Goal: Use online tool/utility: Utilize a website feature to perform a specific function

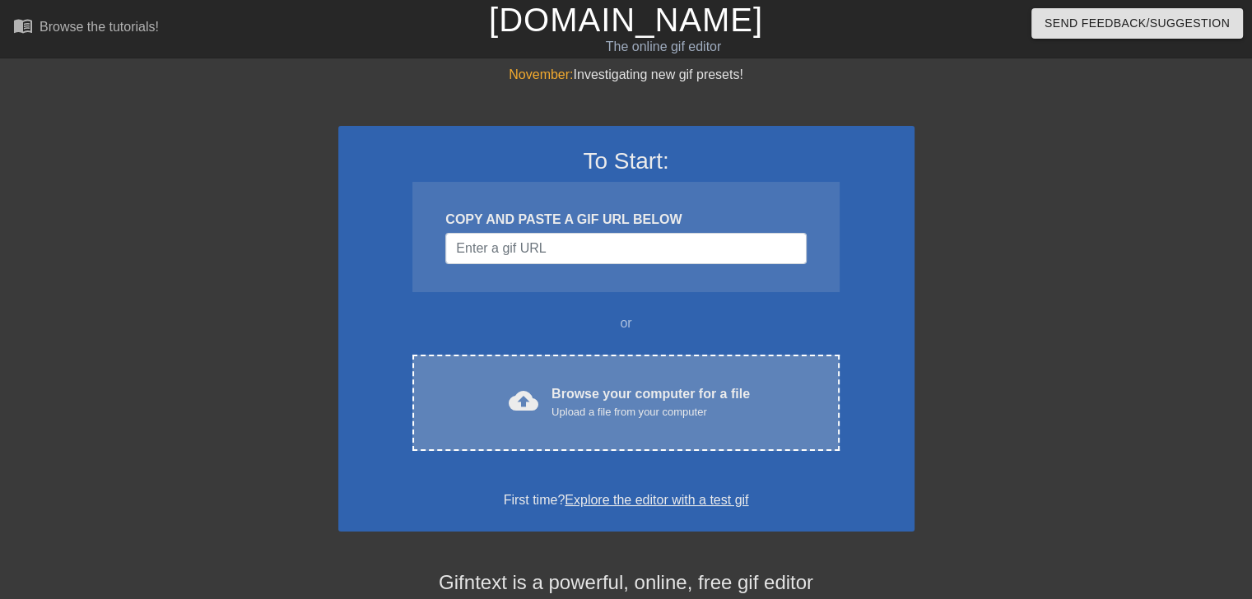
click at [629, 429] on div "cloud_upload Browse your computer for a file Upload a file from your computer C…" at bounding box center [625, 403] width 426 height 96
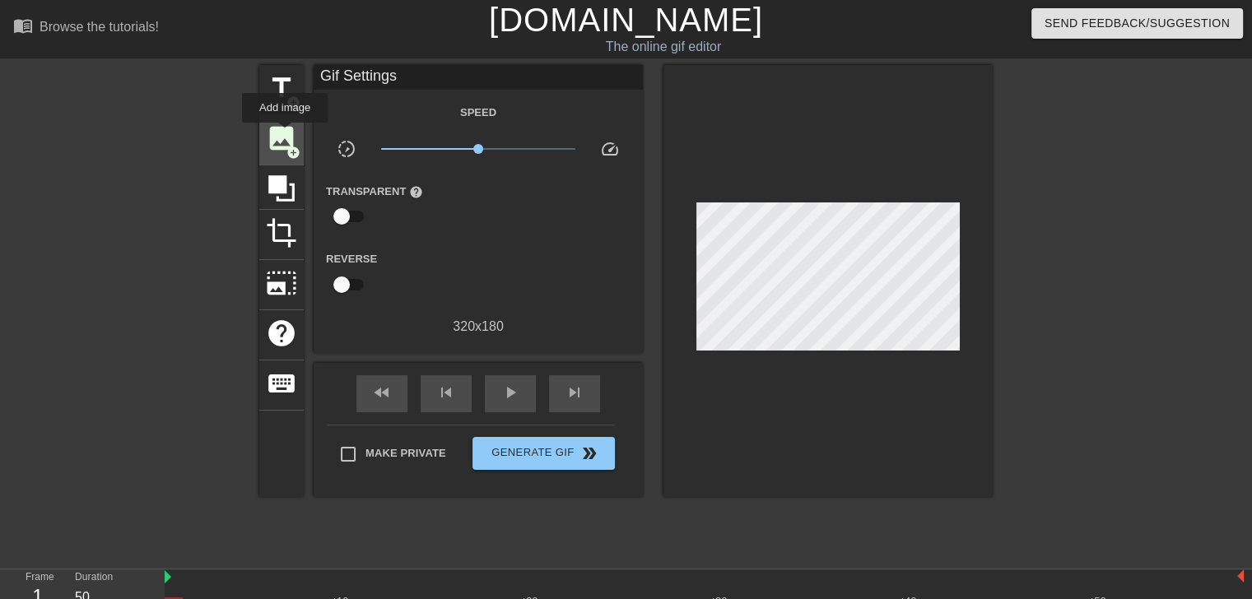
click at [285, 134] on span "image" at bounding box center [281, 138] width 31 height 31
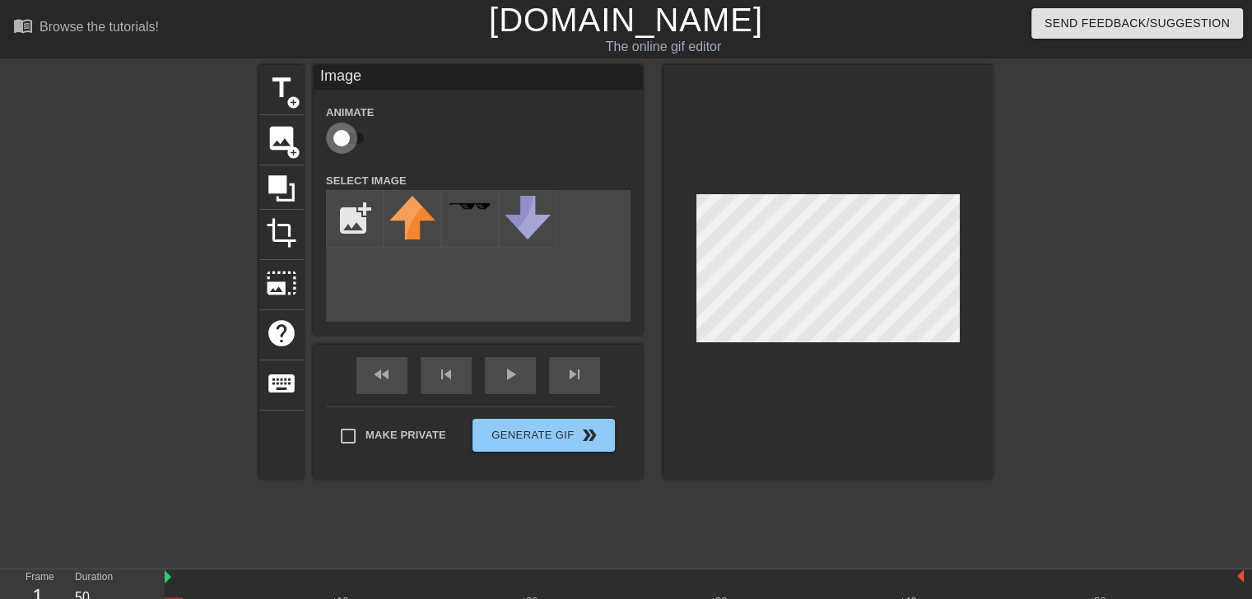
drag, startPoint x: 678, startPoint y: 256, endPoint x: 345, endPoint y: 135, distance: 354.6
click at [345, 135] on input "checkbox" at bounding box center [342, 138] width 94 height 31
checkbox input "true"
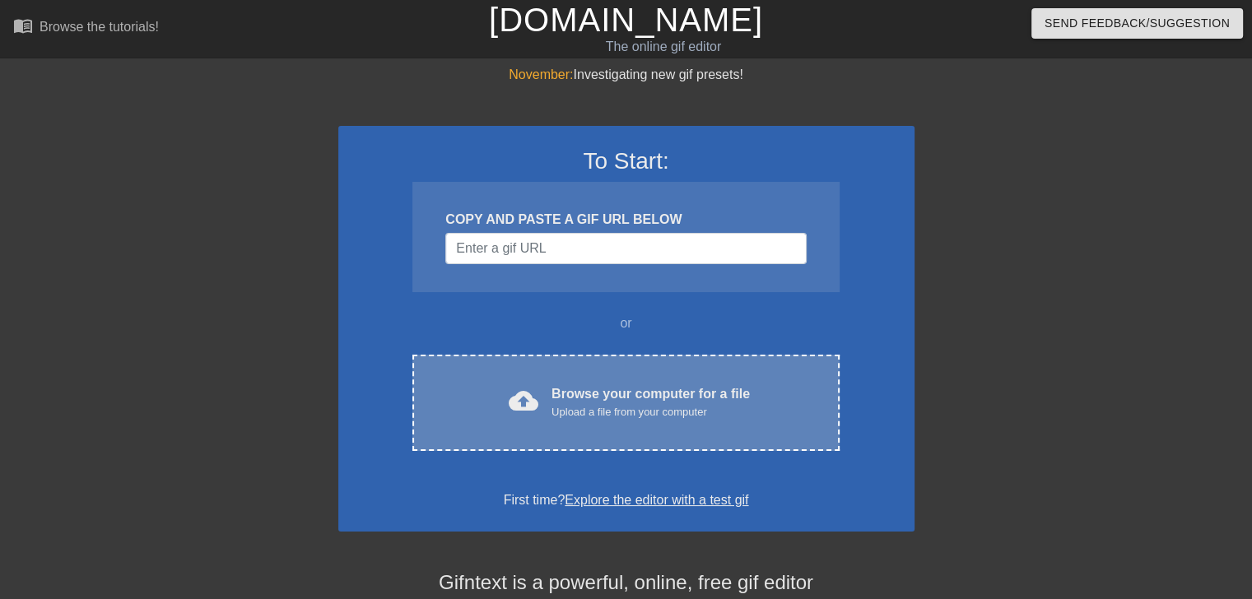
click at [607, 378] on div "cloud_upload Browse your computer for a file Upload a file from your computer C…" at bounding box center [625, 403] width 426 height 96
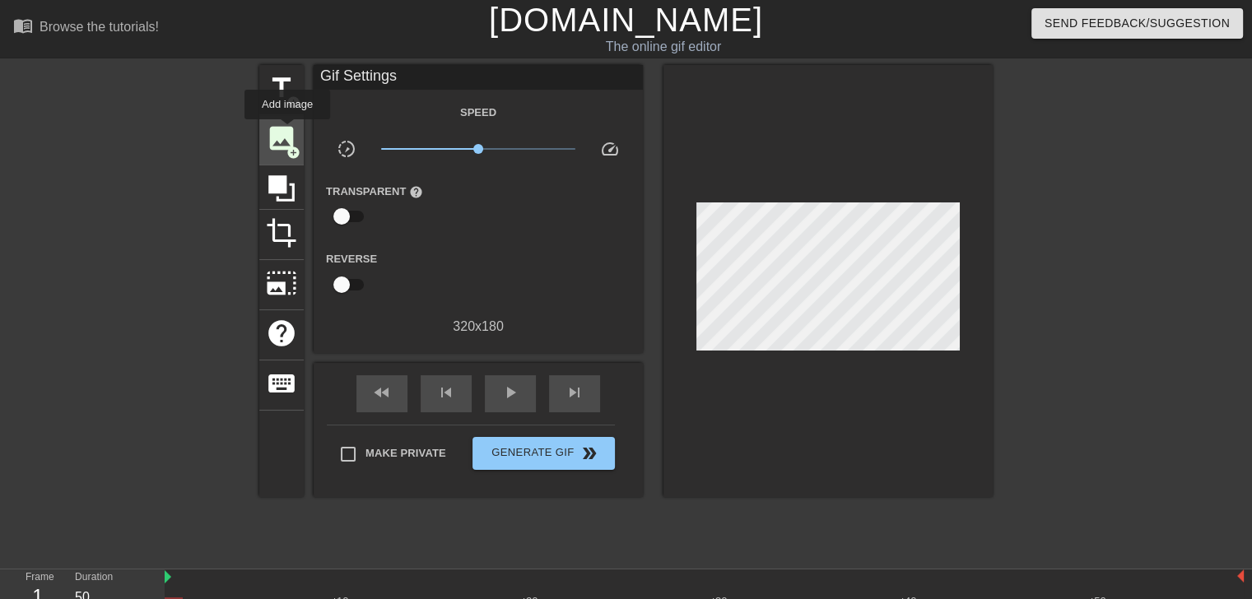
click at [287, 131] on span "image" at bounding box center [281, 138] width 31 height 31
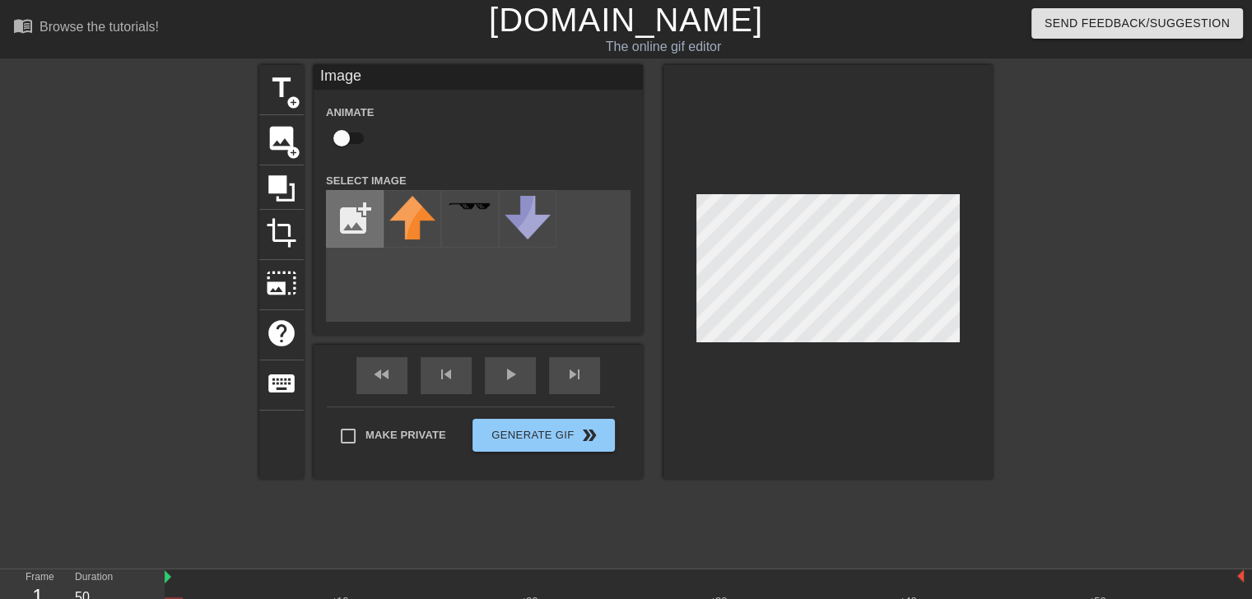
click at [353, 211] on input "file" at bounding box center [355, 219] width 56 height 56
click at [349, 211] on input "file" at bounding box center [355, 219] width 56 height 56
type input "C:\fakepath\20250813_183116.jpg"
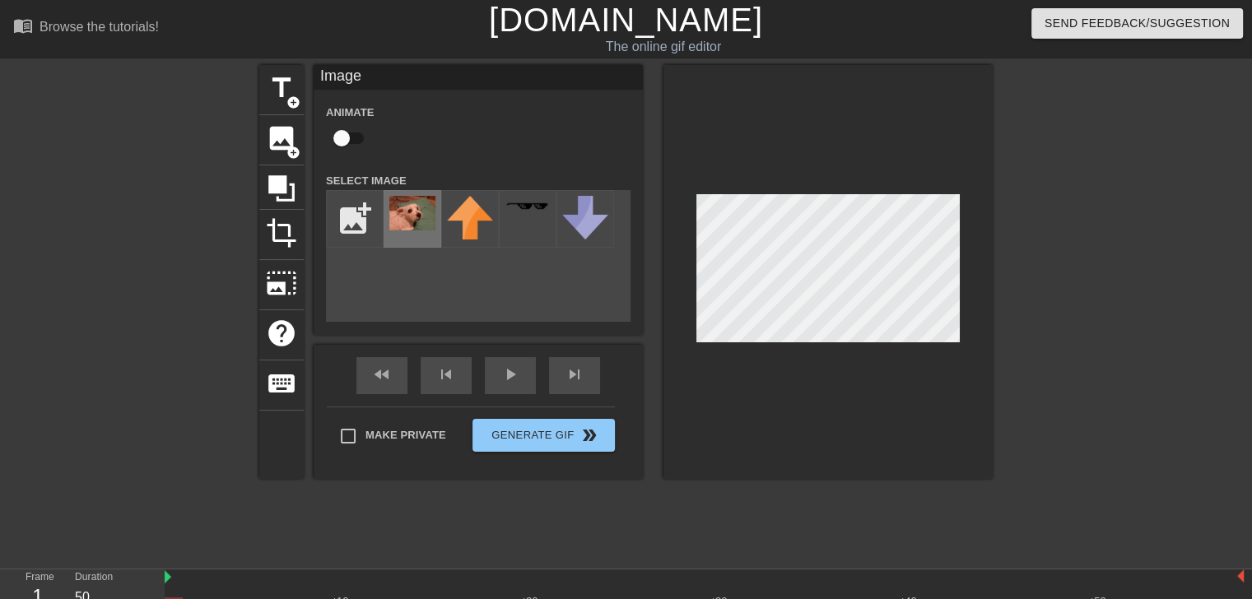
click at [421, 211] on img at bounding box center [412, 213] width 46 height 35
click at [290, 269] on span "photo_size_select_large" at bounding box center [281, 282] width 31 height 31
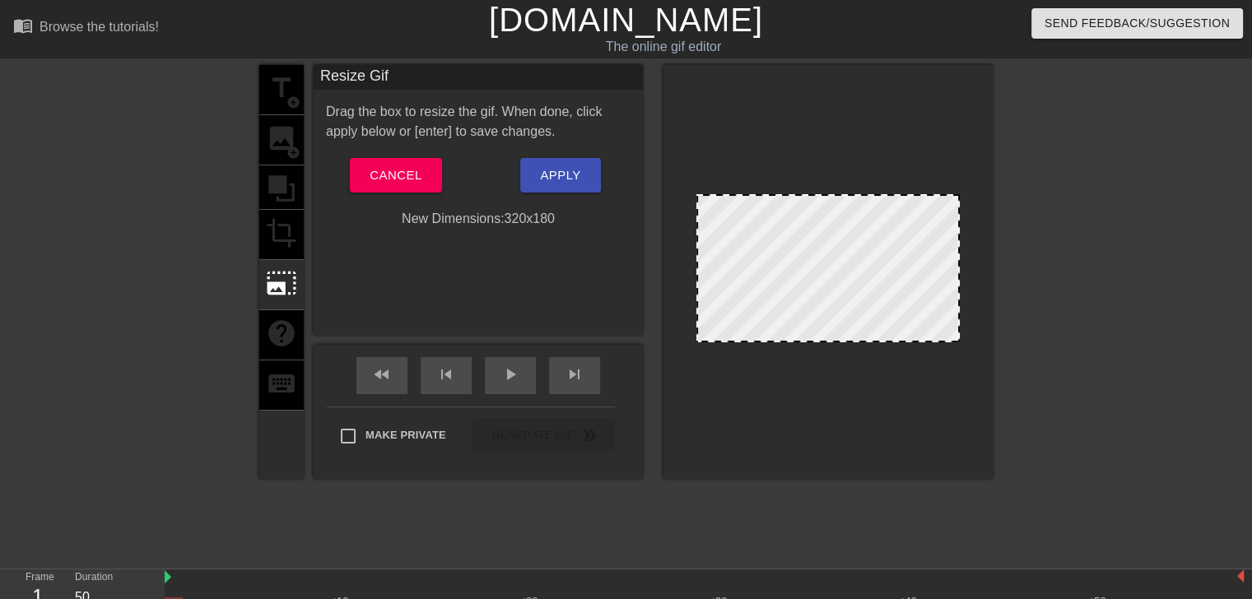
click at [817, 266] on div at bounding box center [827, 268] width 263 height 148
click at [281, 187] on div "title add_circle image add_circle crop photo_size_select_large help keyboard" at bounding box center [281, 272] width 44 height 414
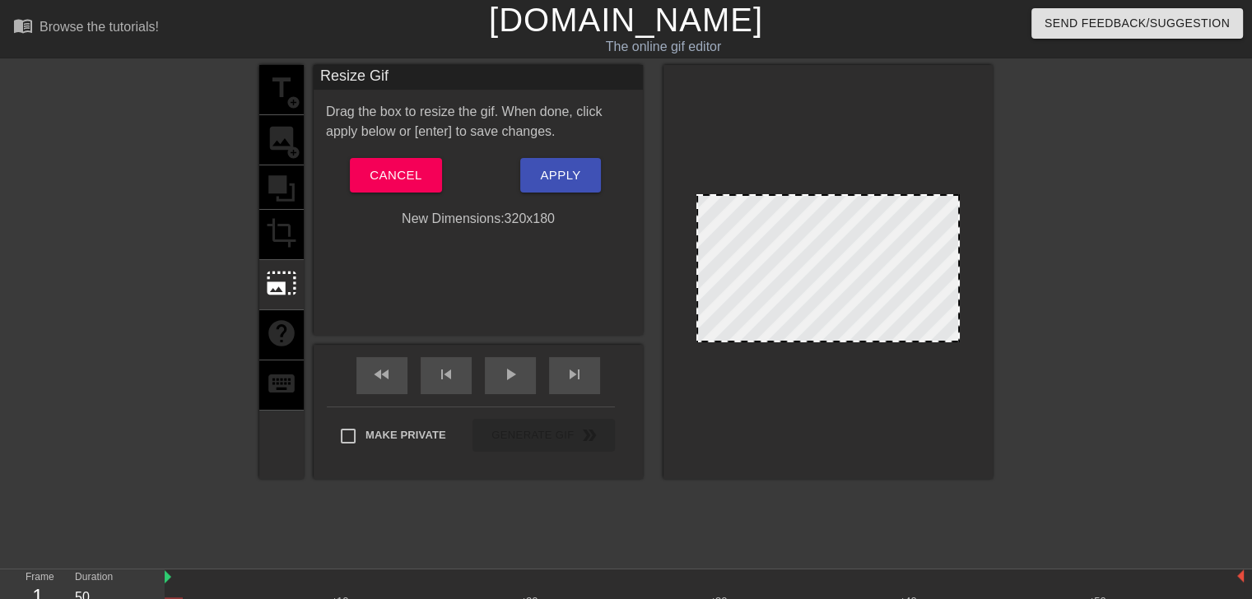
click at [288, 233] on div "title add_circle image add_circle crop photo_size_select_large help keyboard" at bounding box center [281, 272] width 44 height 414
click at [395, 167] on span "Cancel" at bounding box center [395, 175] width 52 height 21
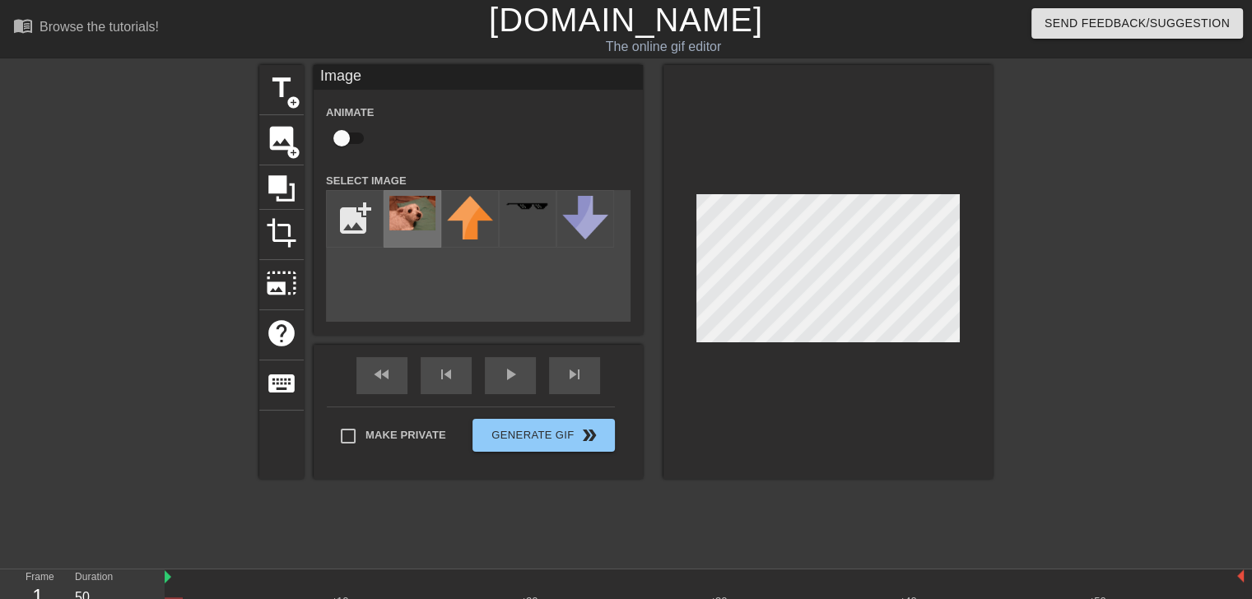
click at [406, 218] on img at bounding box center [412, 213] width 46 height 35
click at [813, 133] on div at bounding box center [827, 272] width 329 height 414
click at [411, 216] on img at bounding box center [412, 213] width 46 height 35
click at [290, 276] on span "photo_size_select_large" at bounding box center [281, 282] width 31 height 31
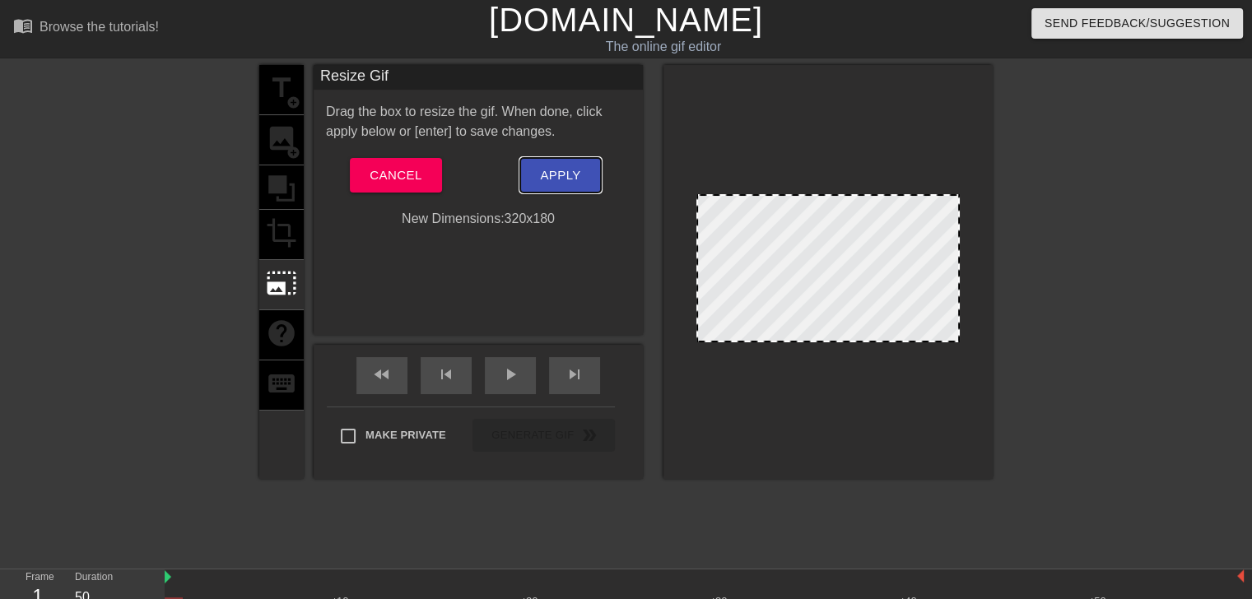
click at [546, 179] on span "Apply" at bounding box center [560, 175] width 40 height 21
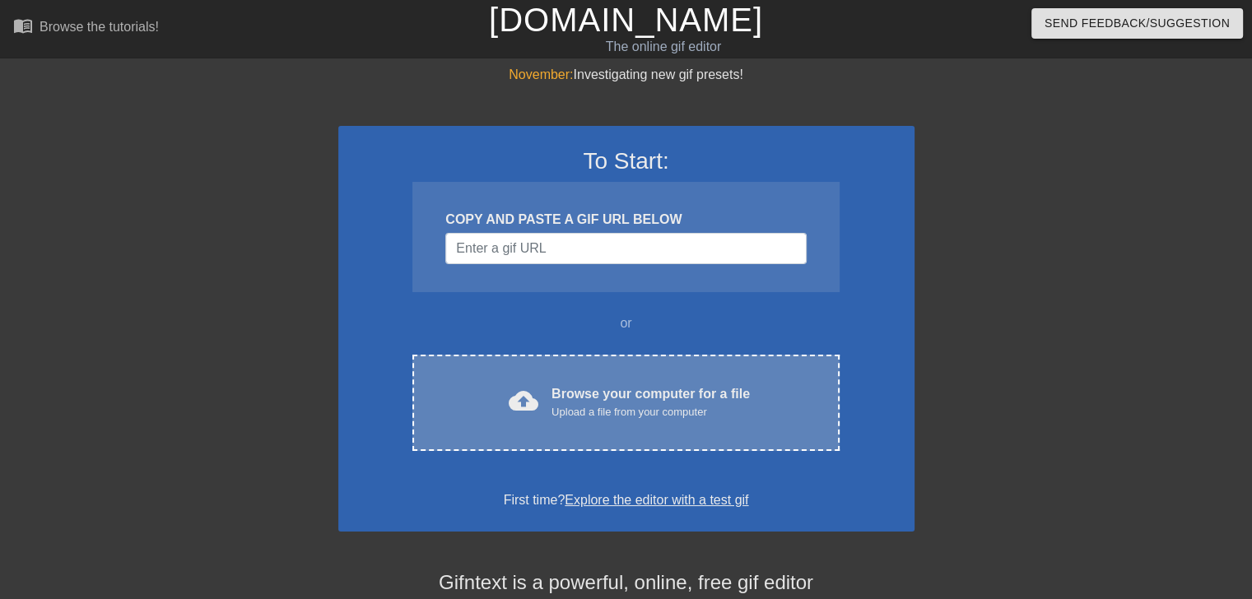
click at [620, 384] on div "Browse your computer for a file Upload a file from your computer" at bounding box center [650, 402] width 198 height 36
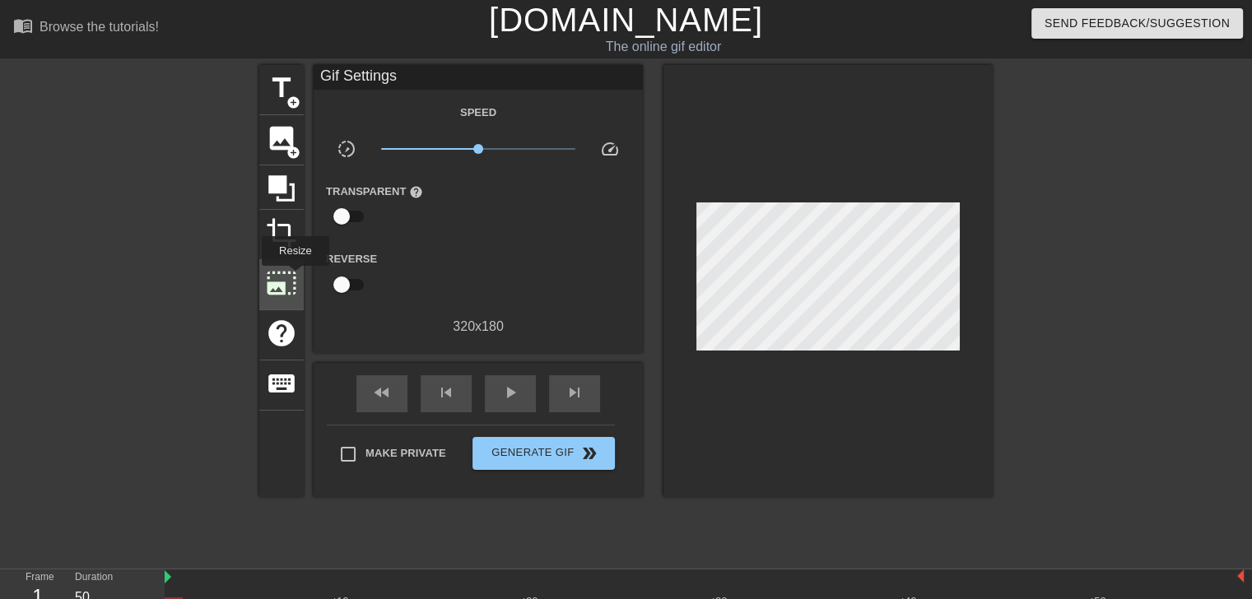
click at [294, 277] on span "photo_size_select_large" at bounding box center [281, 282] width 31 height 31
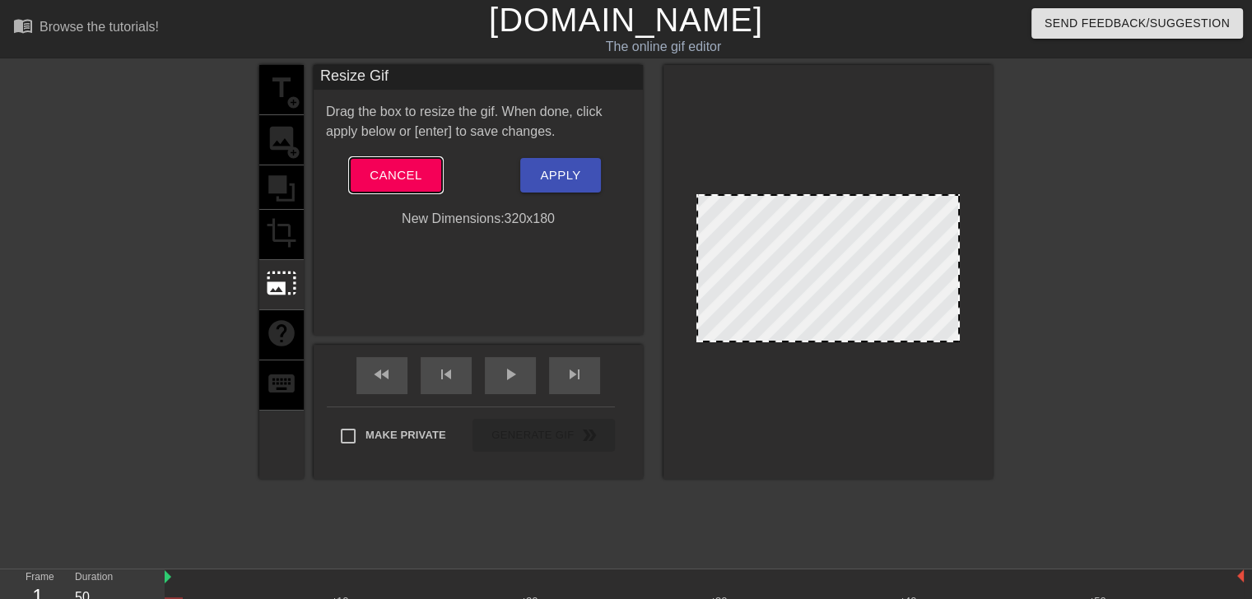
click at [405, 186] on span "Cancel" at bounding box center [395, 175] width 52 height 21
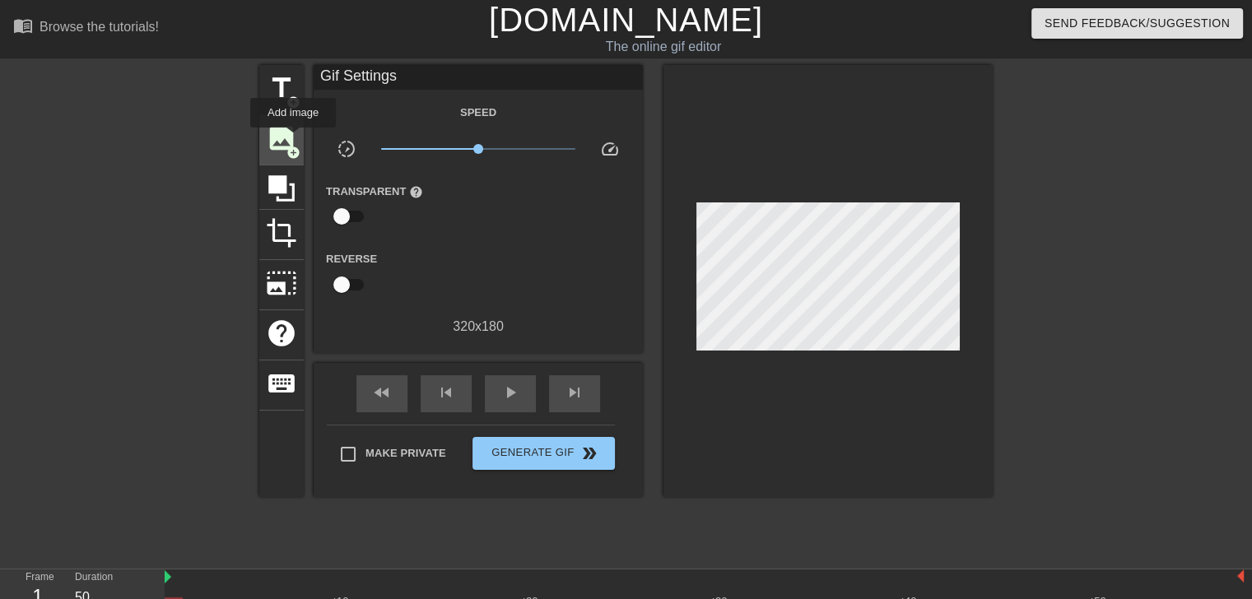
click at [293, 139] on span "image" at bounding box center [281, 138] width 31 height 31
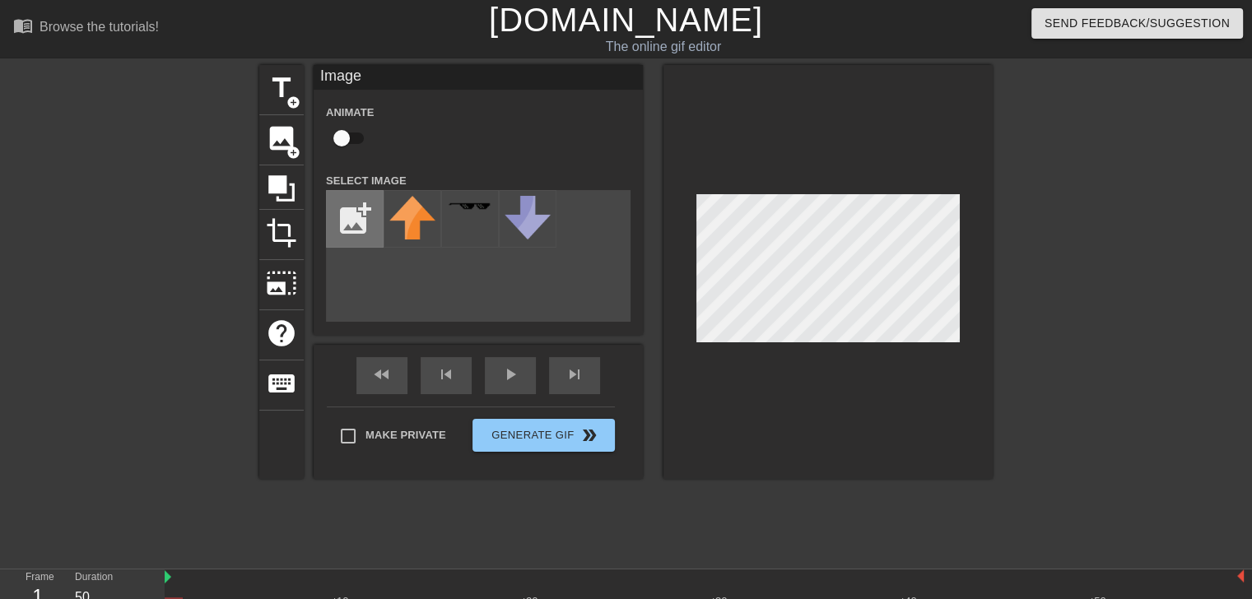
click at [355, 218] on input "file" at bounding box center [355, 219] width 56 height 56
type input "C:\fakepath\20250813_183116.jpg"
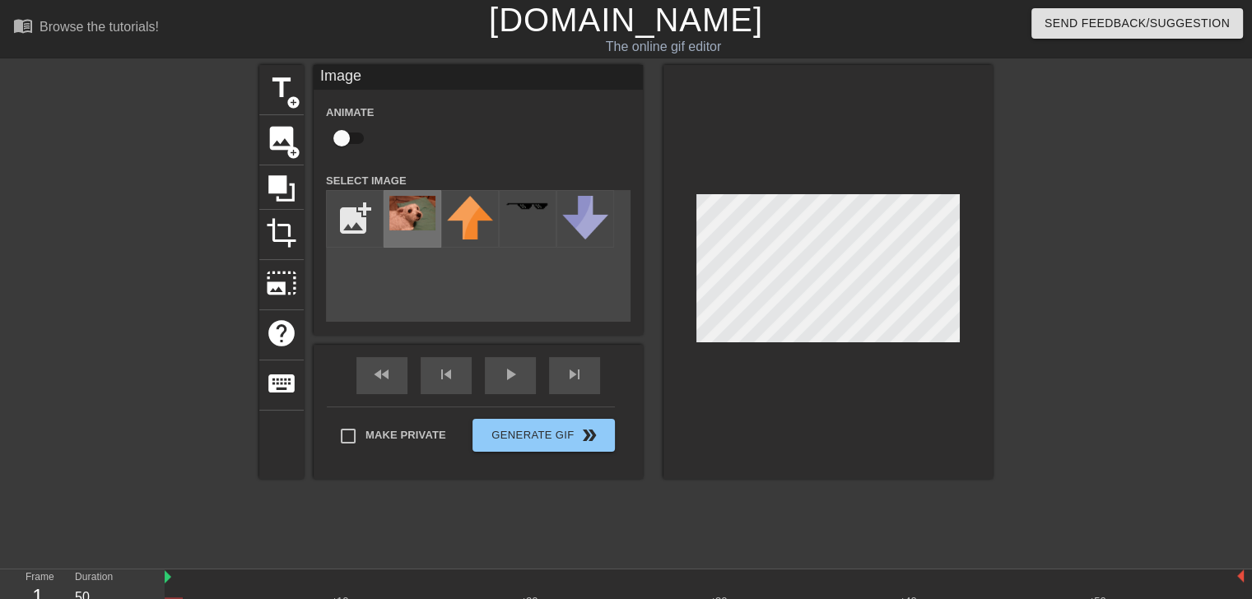
click at [406, 214] on img at bounding box center [412, 213] width 46 height 35
click at [460, 218] on img at bounding box center [470, 218] width 46 height 44
drag, startPoint x: 695, startPoint y: 300, endPoint x: 393, endPoint y: 269, distance: 302.7
click at [393, 269] on div "add_photo_alternate" at bounding box center [478, 256] width 304 height 132
click at [418, 211] on img at bounding box center [412, 213] width 46 height 35
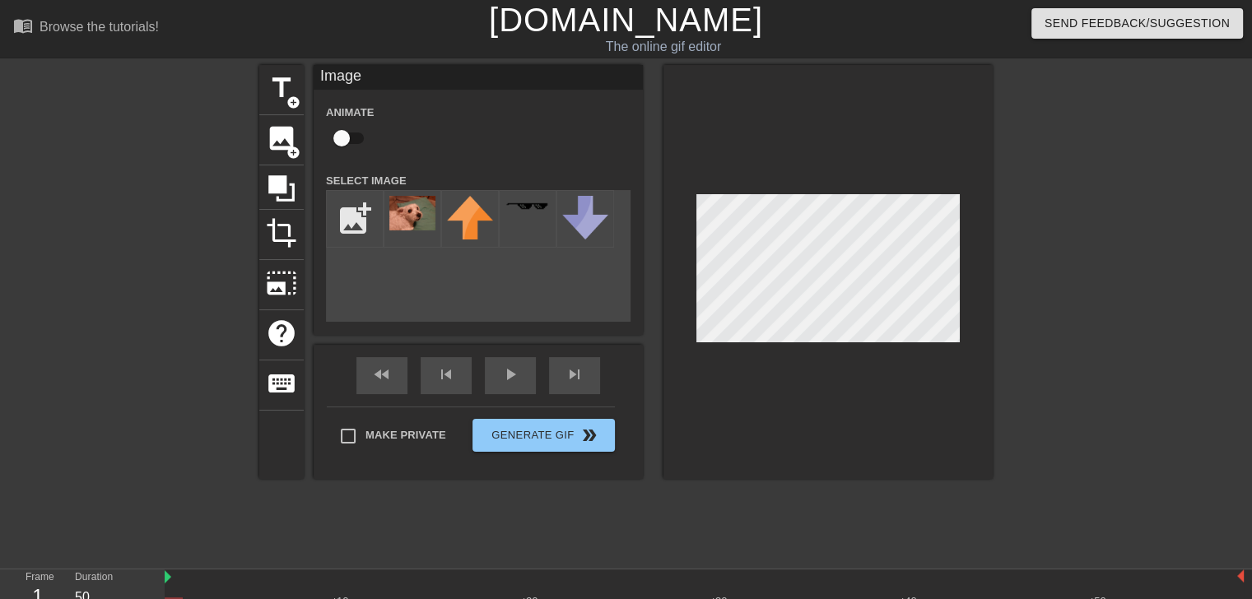
click at [666, 411] on div at bounding box center [827, 272] width 329 height 414
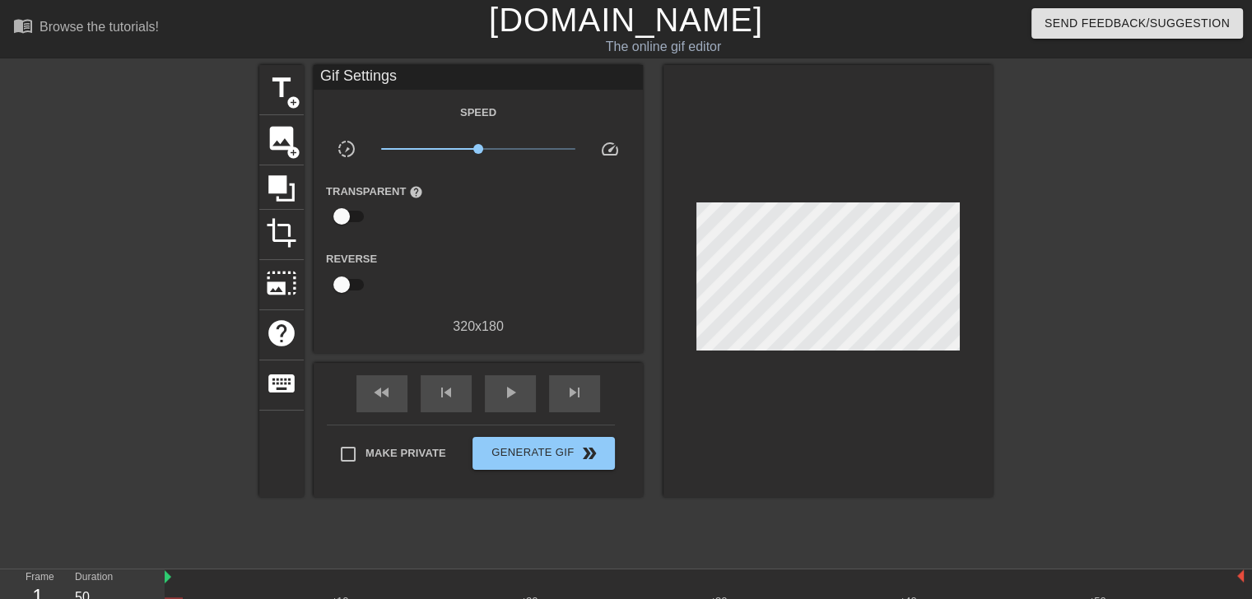
click at [704, 342] on div at bounding box center [827, 281] width 329 height 432
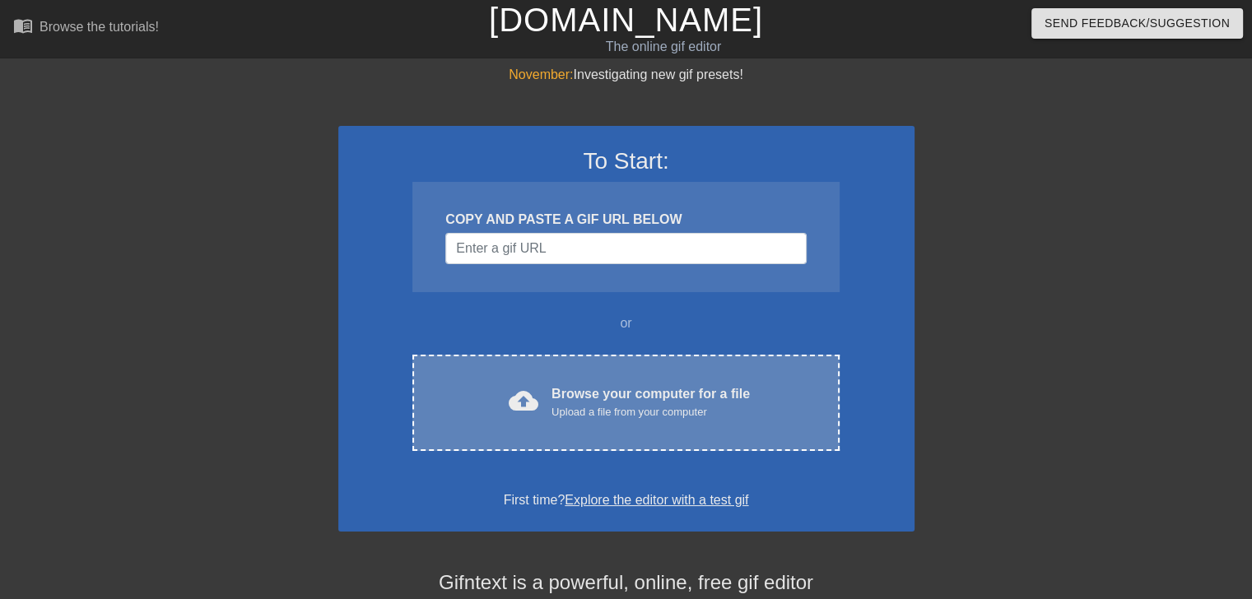
click at [614, 407] on div "Upload a file from your computer" at bounding box center [650, 412] width 198 height 16
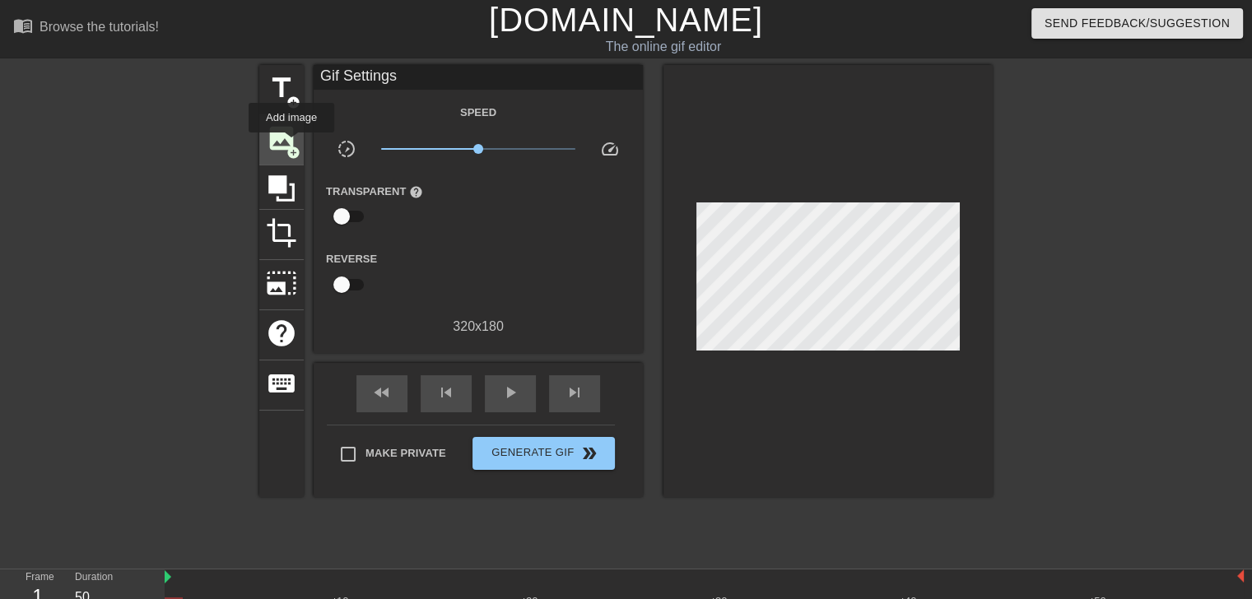
click at [291, 146] on span "add_circle" at bounding box center [293, 153] width 14 height 14
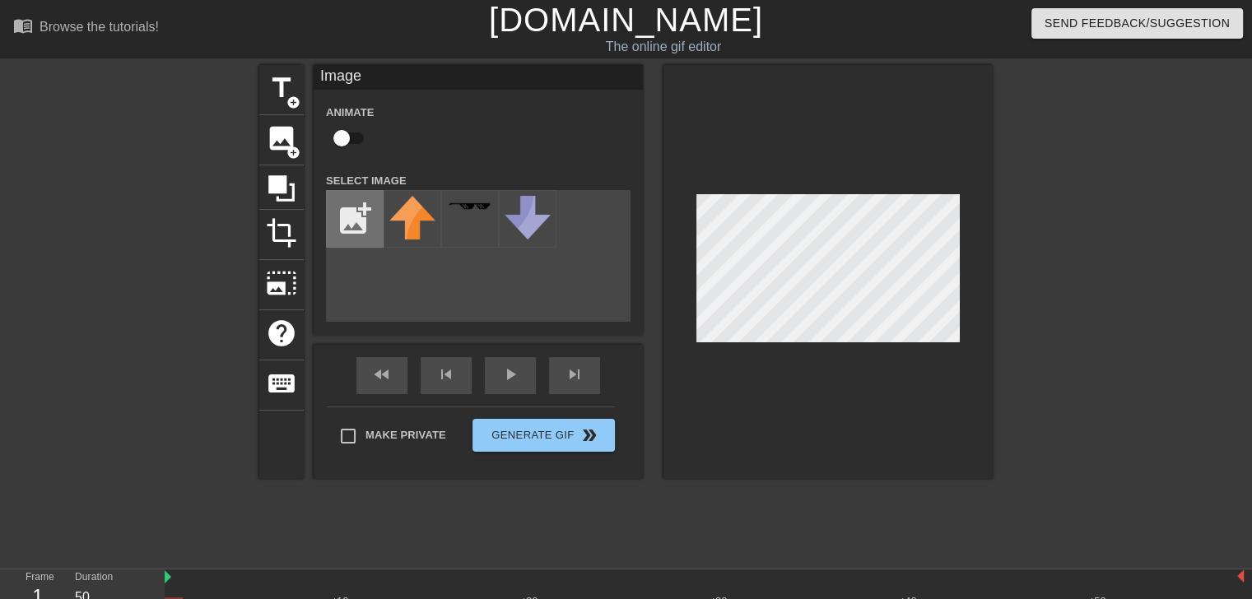
click at [359, 221] on input "file" at bounding box center [355, 219] width 56 height 56
type input "C:\fakepath\20250813_183116.jpg"
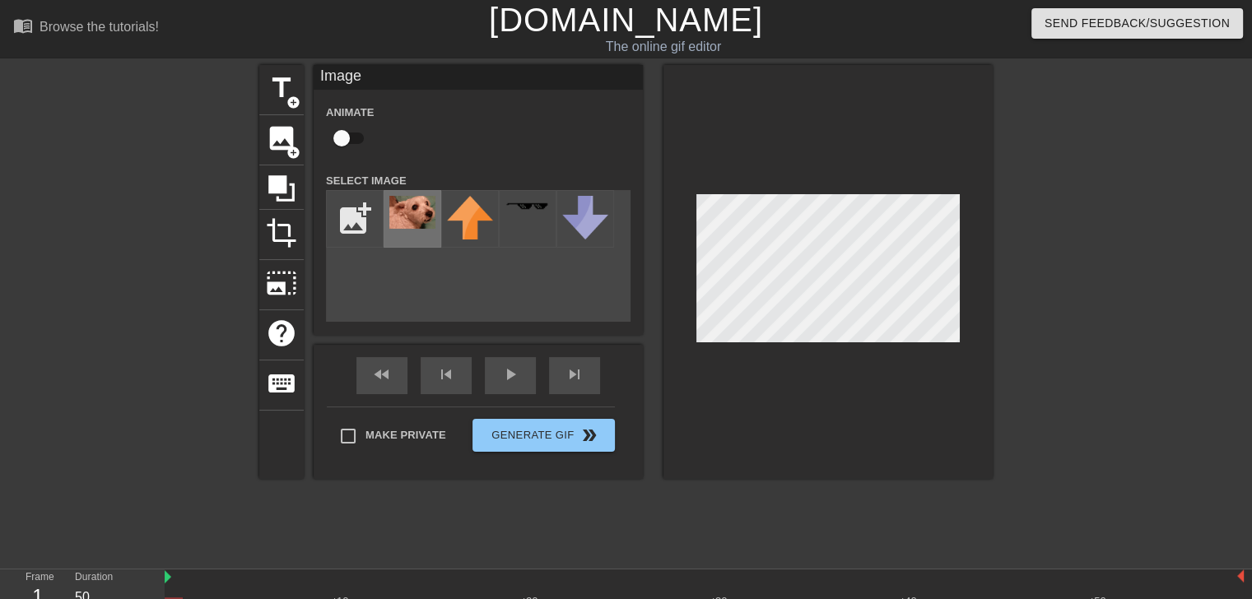
click at [428, 213] on img at bounding box center [412, 212] width 46 height 33
click at [723, 348] on div at bounding box center [827, 272] width 329 height 414
click at [346, 141] on input "checkbox" at bounding box center [342, 138] width 94 height 31
click at [346, 141] on input "checkbox" at bounding box center [357, 138] width 94 height 31
checkbox input "false"
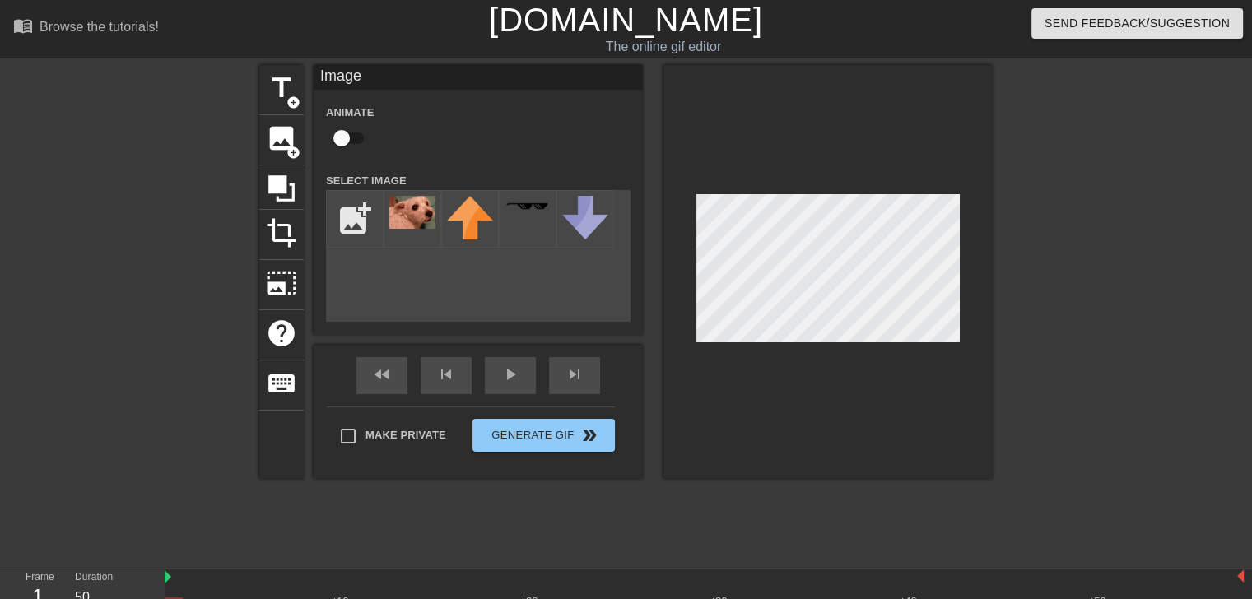
click at [442, 273] on div "add_photo_alternate" at bounding box center [478, 256] width 304 height 132
click at [502, 379] on div "play_arrow" at bounding box center [510, 375] width 51 height 37
drag, startPoint x: 691, startPoint y: 337, endPoint x: 319, endPoint y: 416, distance: 380.4
click at [319, 416] on div "fast_rewind skip_previous pause skip_next Make Private Generate Gif double_arrow" at bounding box center [478, 412] width 329 height 134
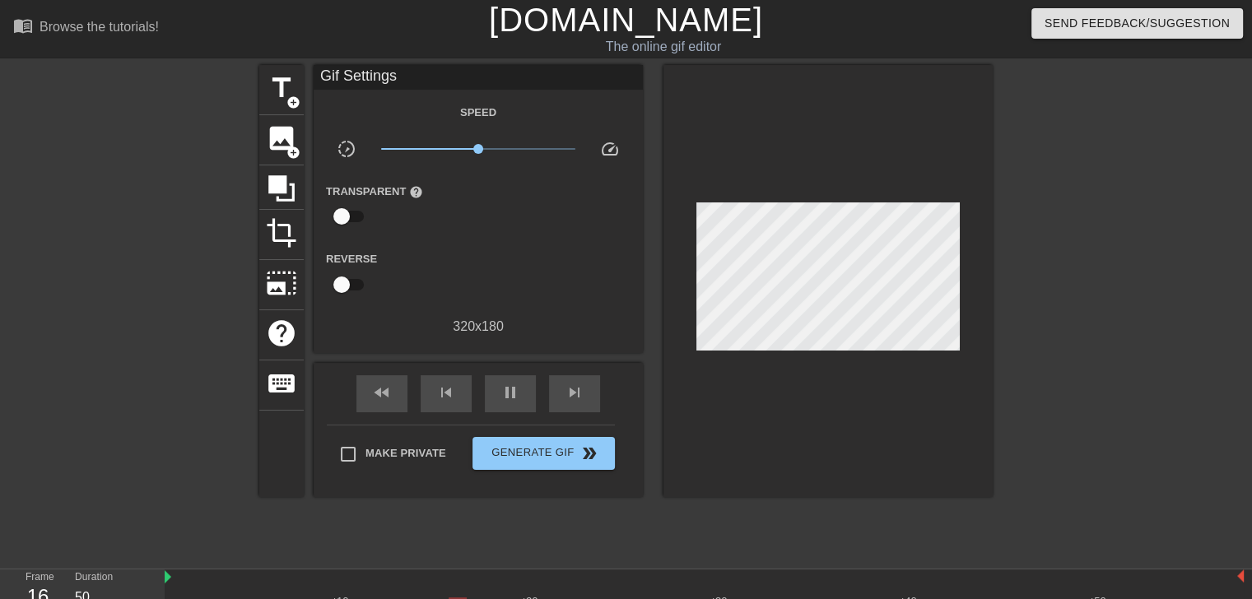
click at [344, 214] on input "checkbox" at bounding box center [342, 216] width 94 height 31
checkbox input "true"
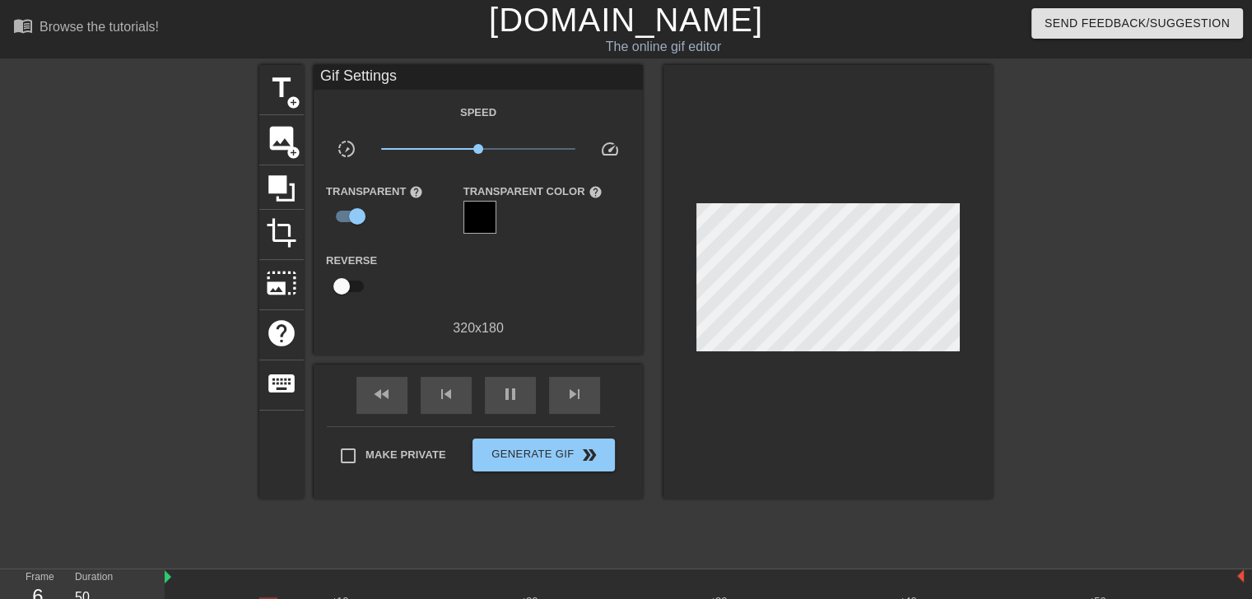
click at [481, 214] on div at bounding box center [479, 217] width 33 height 33
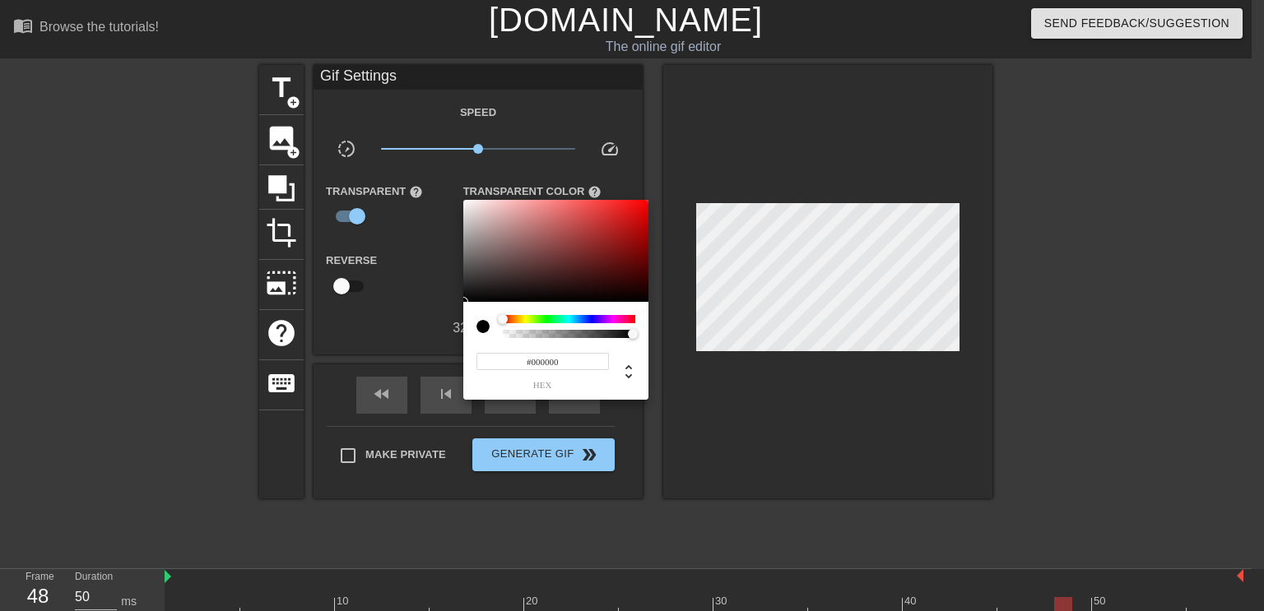
type input "0"
type input "0.2"
drag, startPoint x: 625, startPoint y: 331, endPoint x: 530, endPoint y: 335, distance: 95.5
click at [530, 335] on div at bounding box center [569, 334] width 128 height 8
click at [398, 296] on div at bounding box center [632, 305] width 1264 height 611
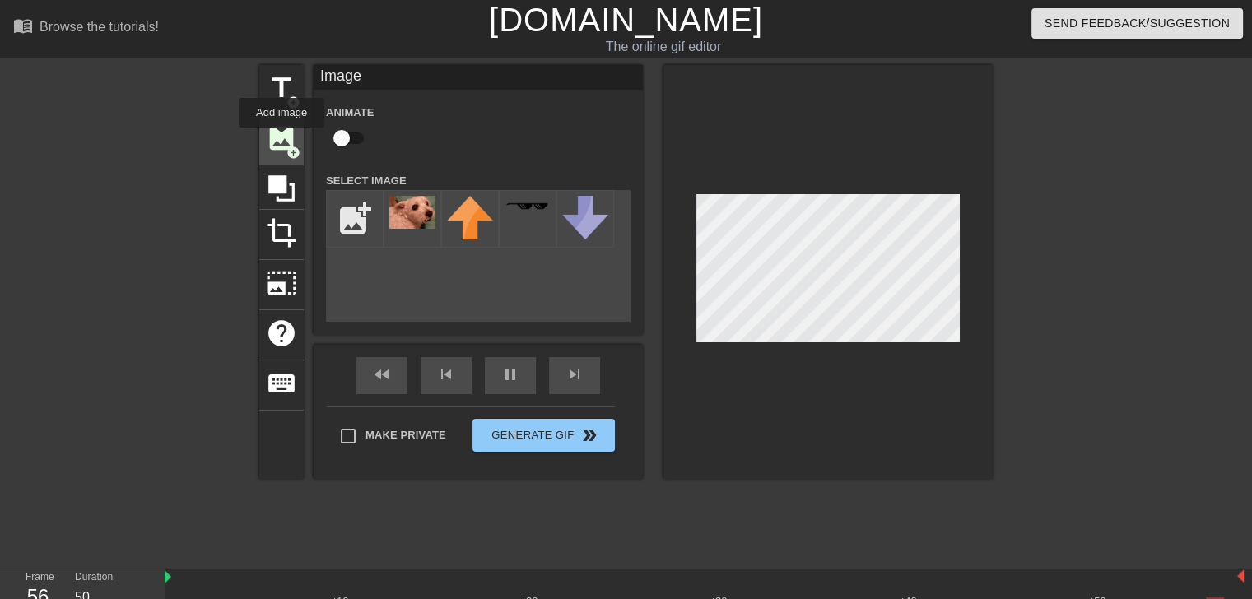
click at [281, 139] on span "image" at bounding box center [281, 138] width 31 height 31
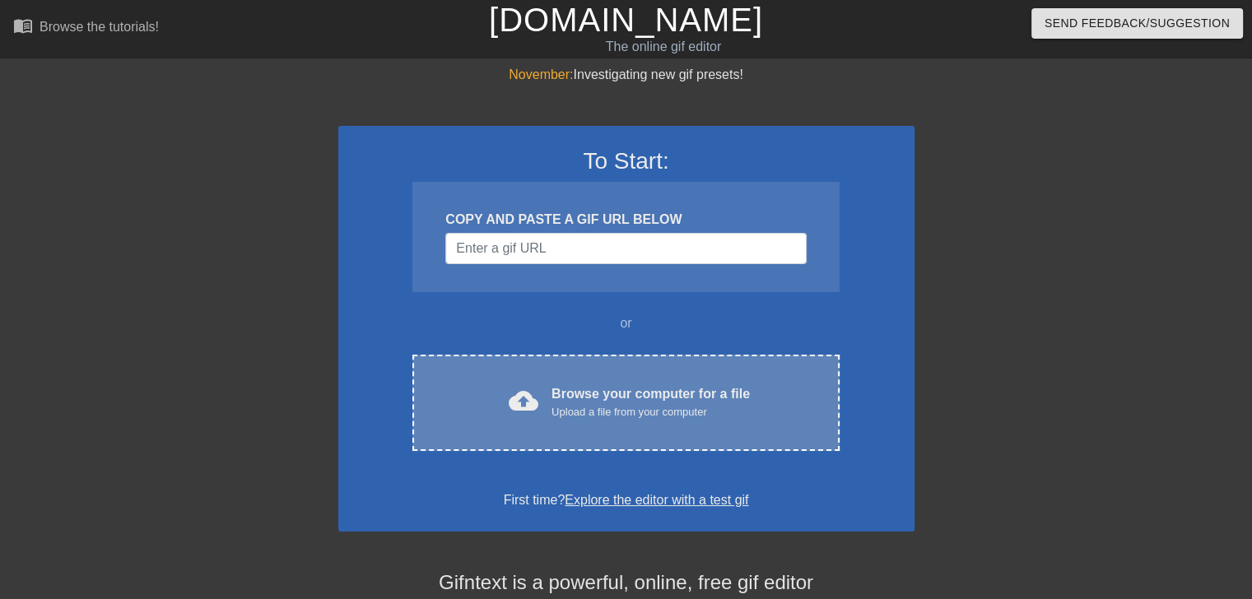
click at [613, 367] on div "cloud_upload Browse your computer for a file Upload a file from your computer C…" at bounding box center [625, 403] width 426 height 96
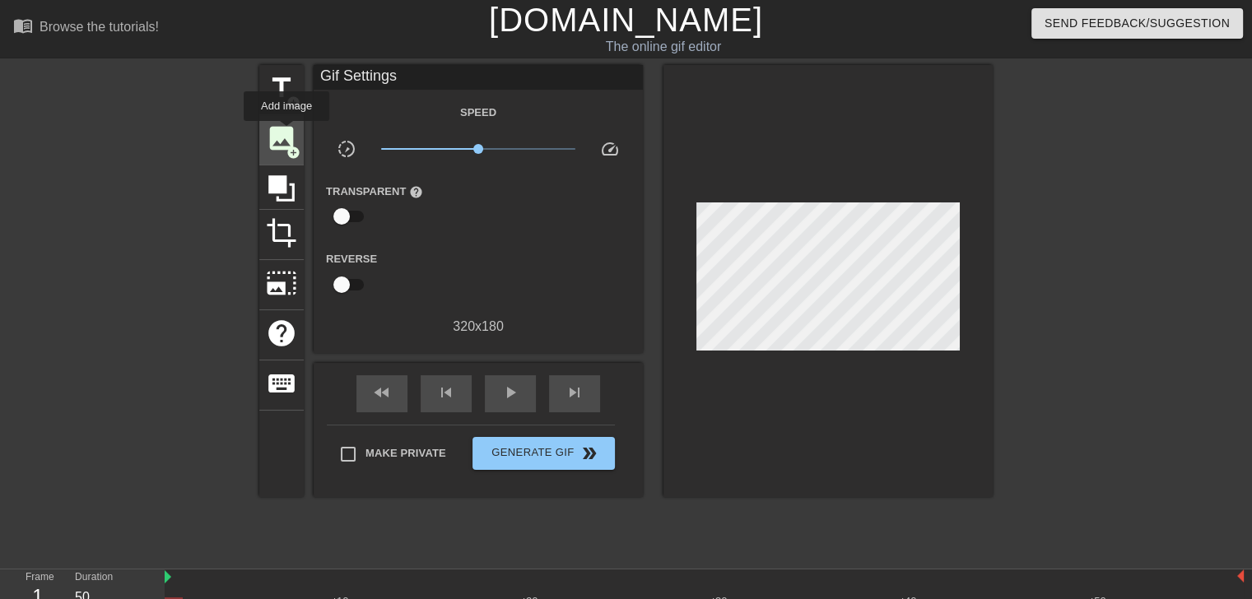
click at [286, 132] on span "image" at bounding box center [281, 138] width 31 height 31
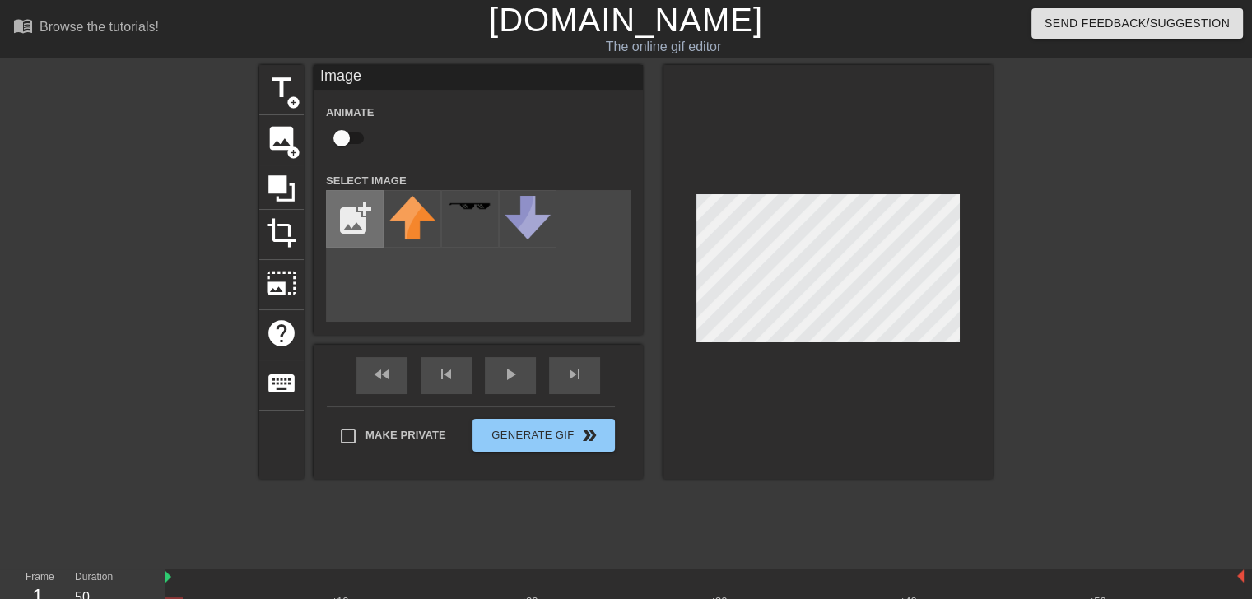
click at [352, 211] on input "file" at bounding box center [355, 219] width 56 height 56
drag, startPoint x: 352, startPoint y: 211, endPoint x: 362, endPoint y: 213, distance: 10.2
click at [362, 213] on input "file" at bounding box center [355, 219] width 56 height 56
type input "C:\fakepath\20250813_183116.JPG"
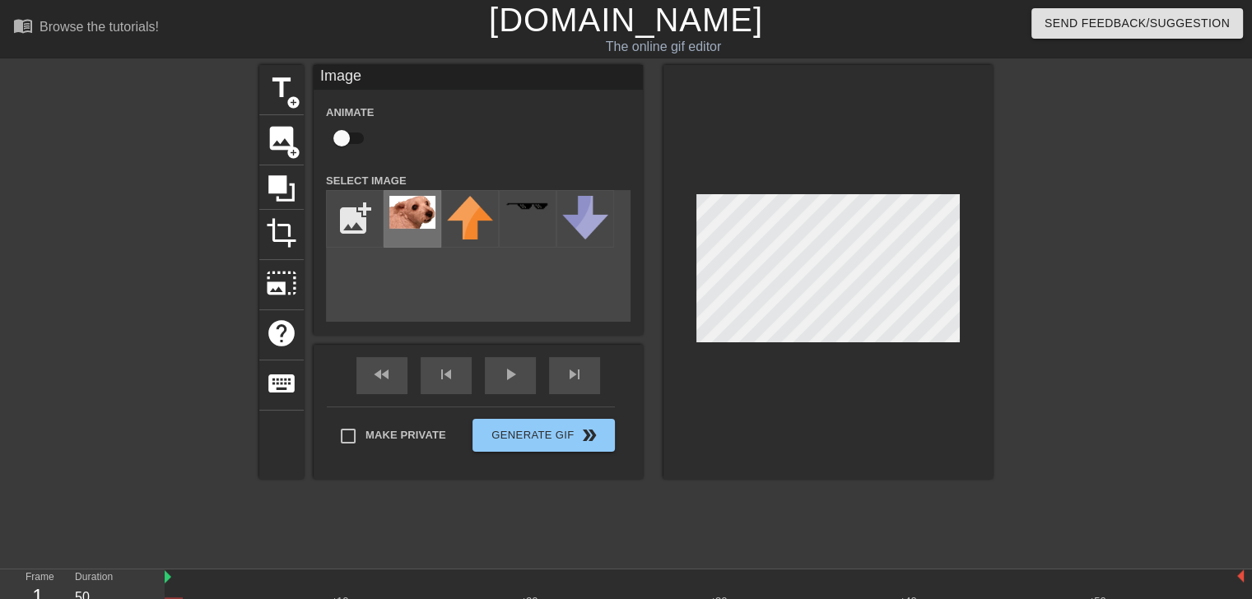
click at [425, 207] on img at bounding box center [412, 212] width 46 height 33
